Goal: Task Accomplishment & Management: Manage account settings

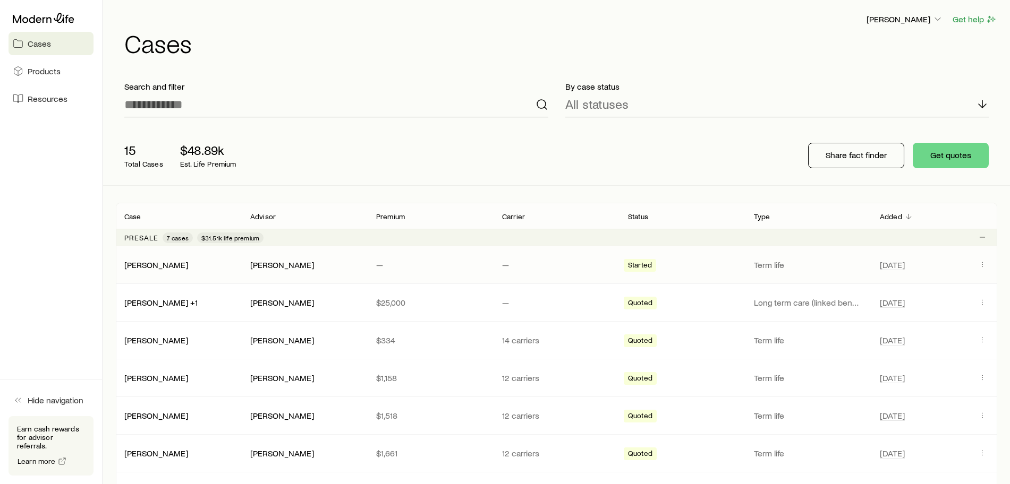
click at [169, 268] on div "[PERSON_NAME]" at bounding box center [179, 265] width 126 height 11
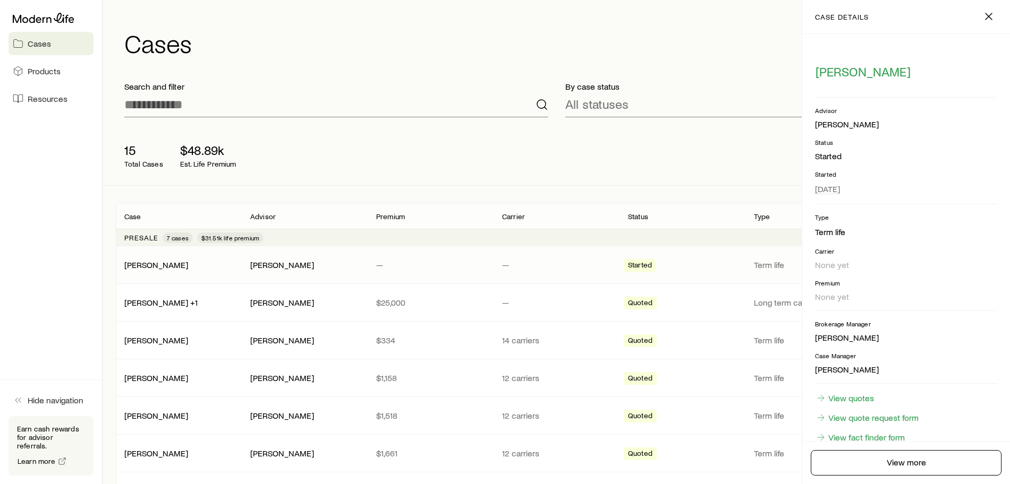
scroll to position [42, 0]
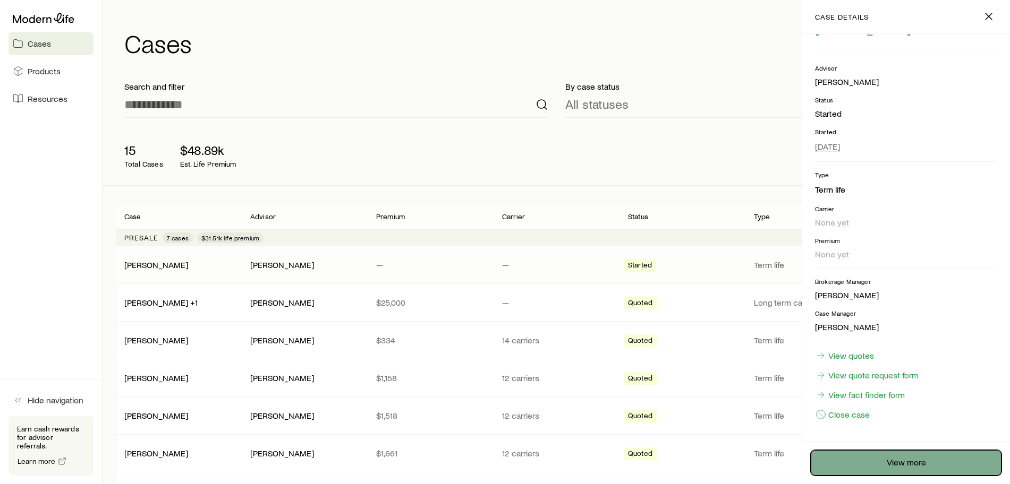
click at [882, 460] on link "View more" at bounding box center [906, 462] width 191 height 25
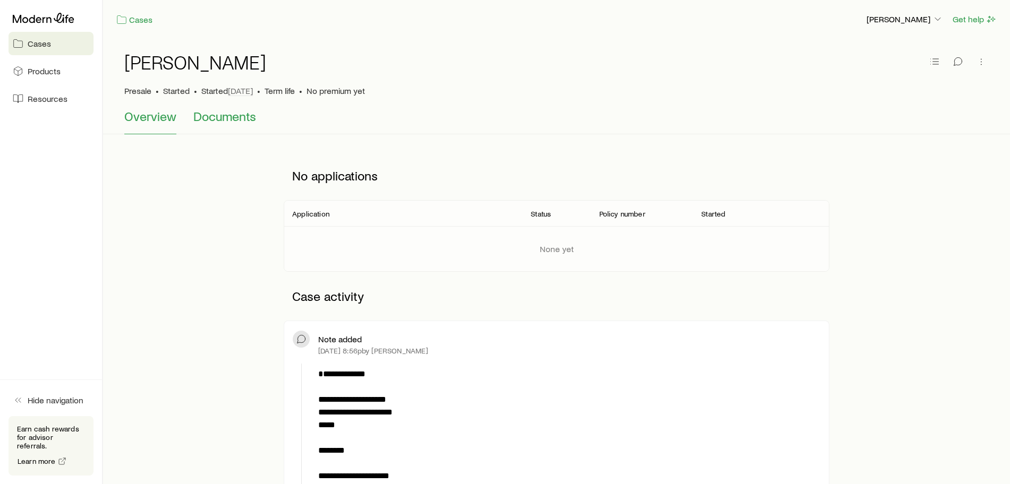
click at [224, 122] on span "Documents" at bounding box center [224, 116] width 63 height 15
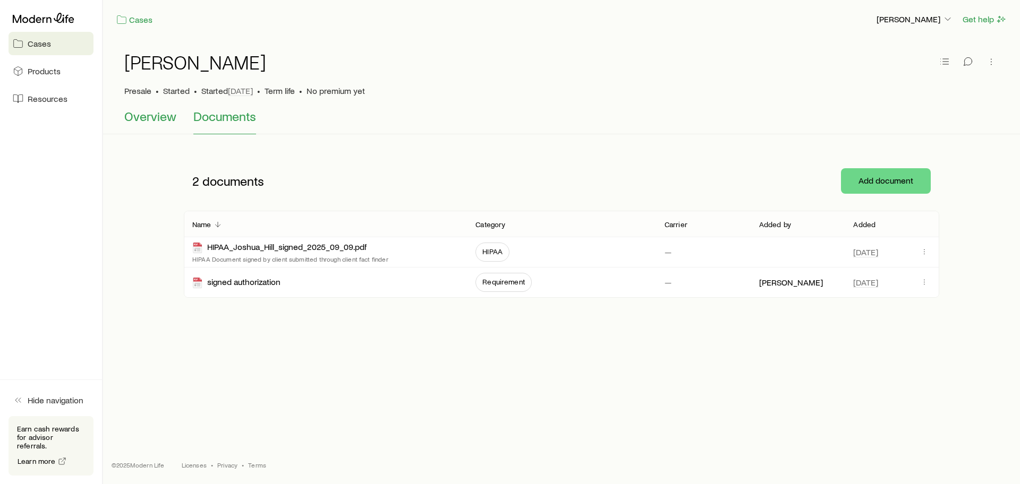
click at [154, 116] on span "Overview" at bounding box center [150, 116] width 52 height 15
